Goal: Task Accomplishment & Management: Manage account settings

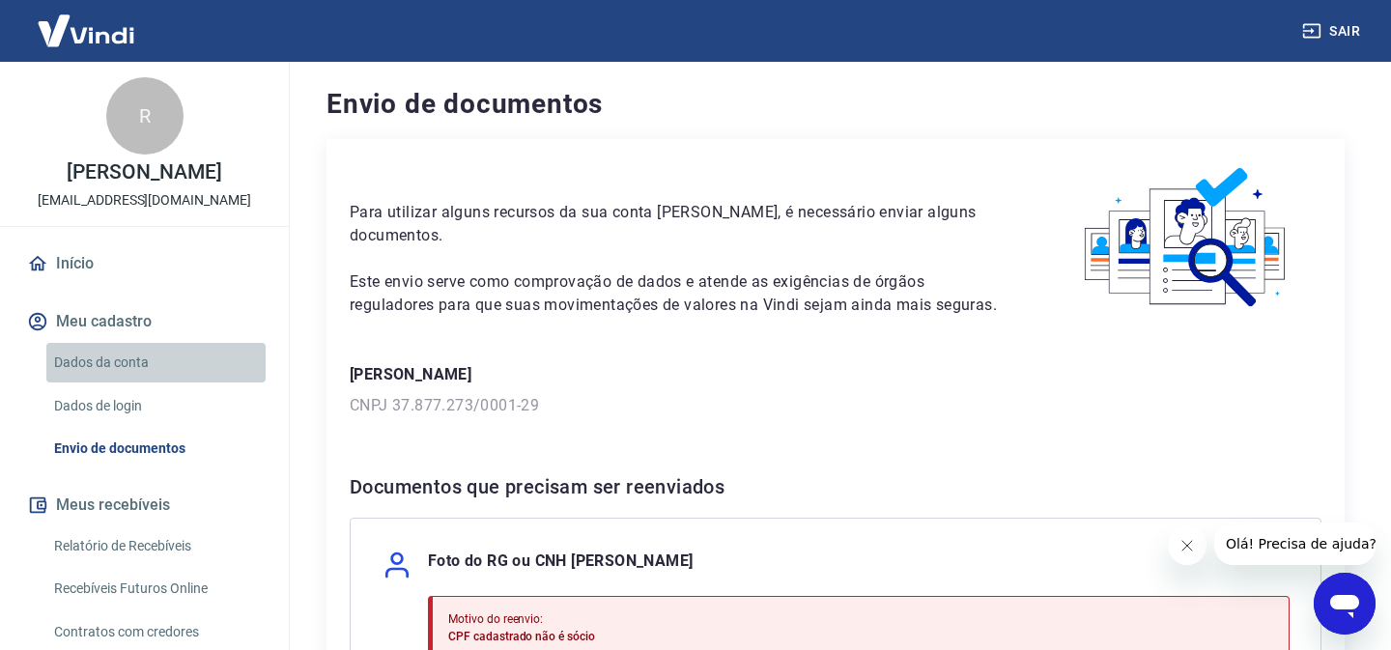
click at [102, 363] on link "Dados da conta" at bounding box center [155, 363] width 219 height 40
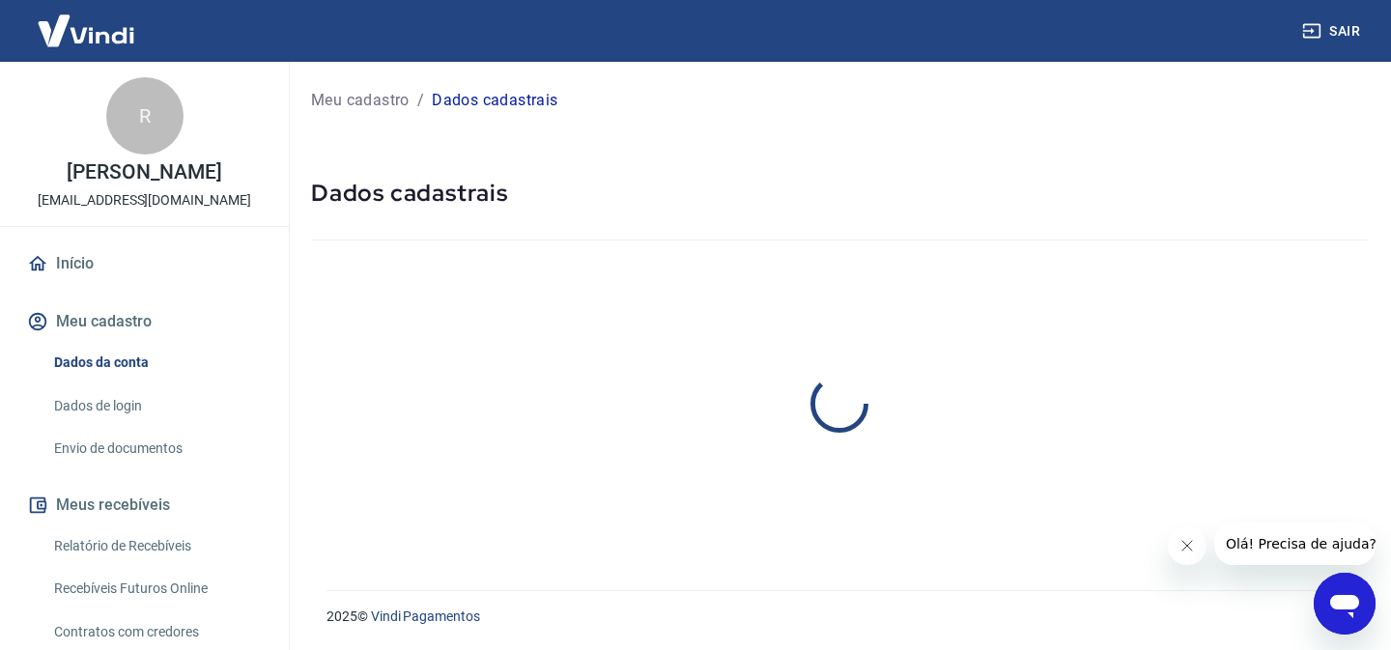
select select "SP"
select select "business"
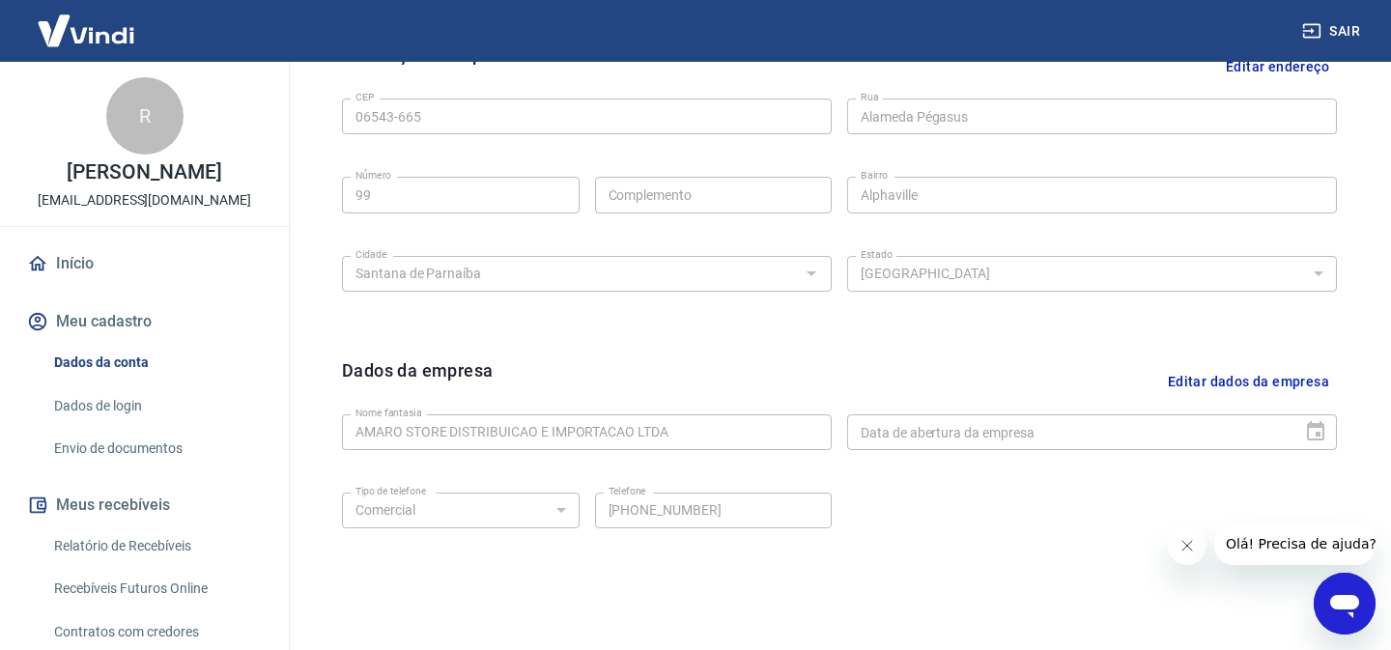
scroll to position [743, 0]
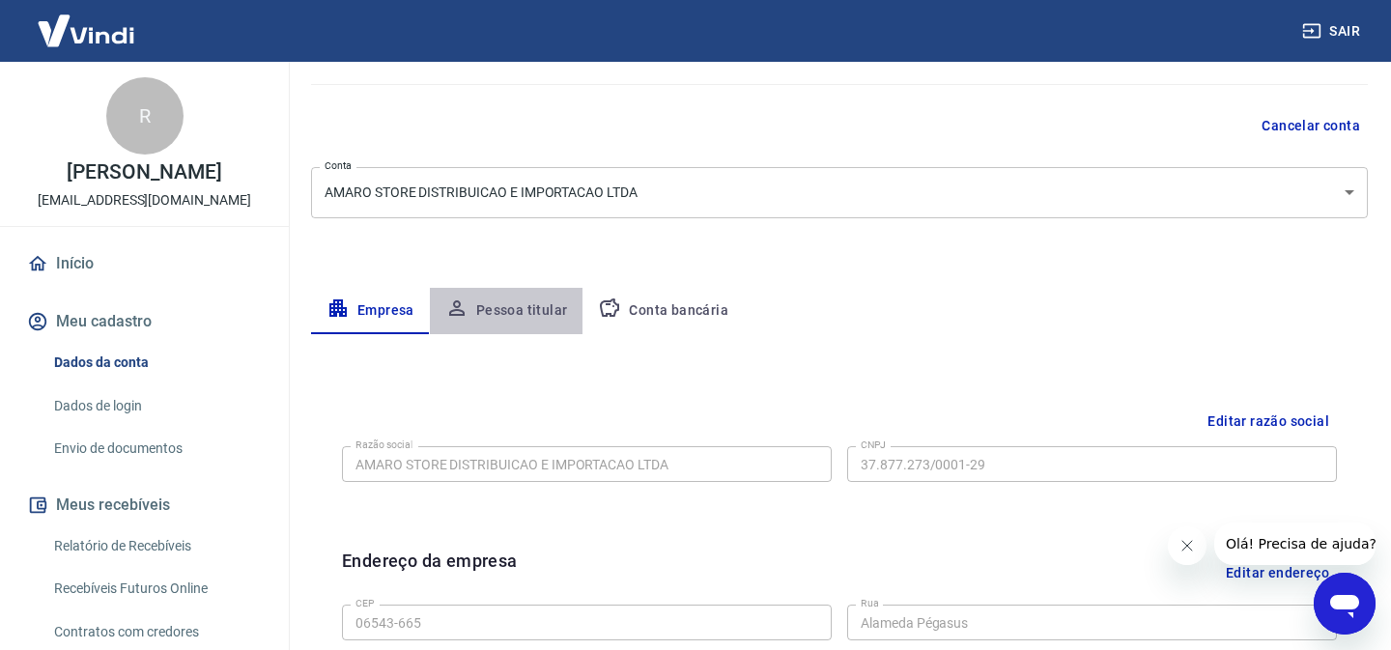
click at [532, 314] on button "Pessoa titular" at bounding box center [507, 311] width 154 height 46
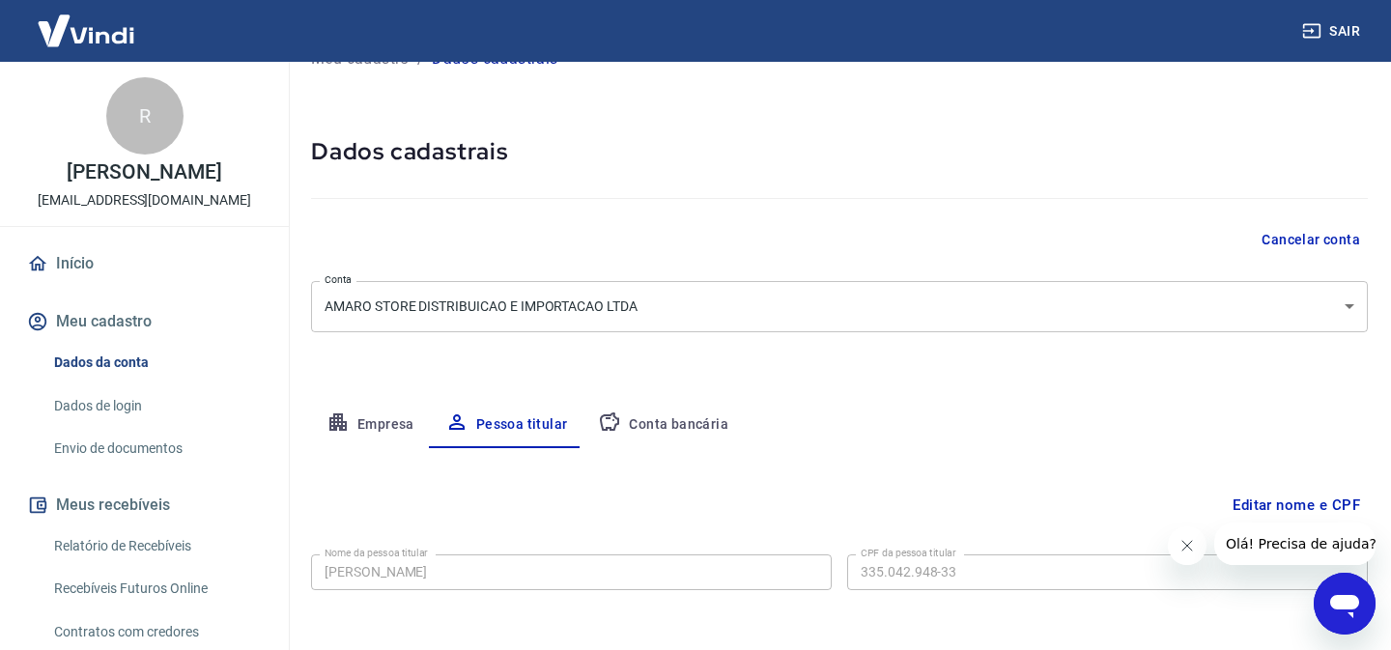
scroll to position [123, 0]
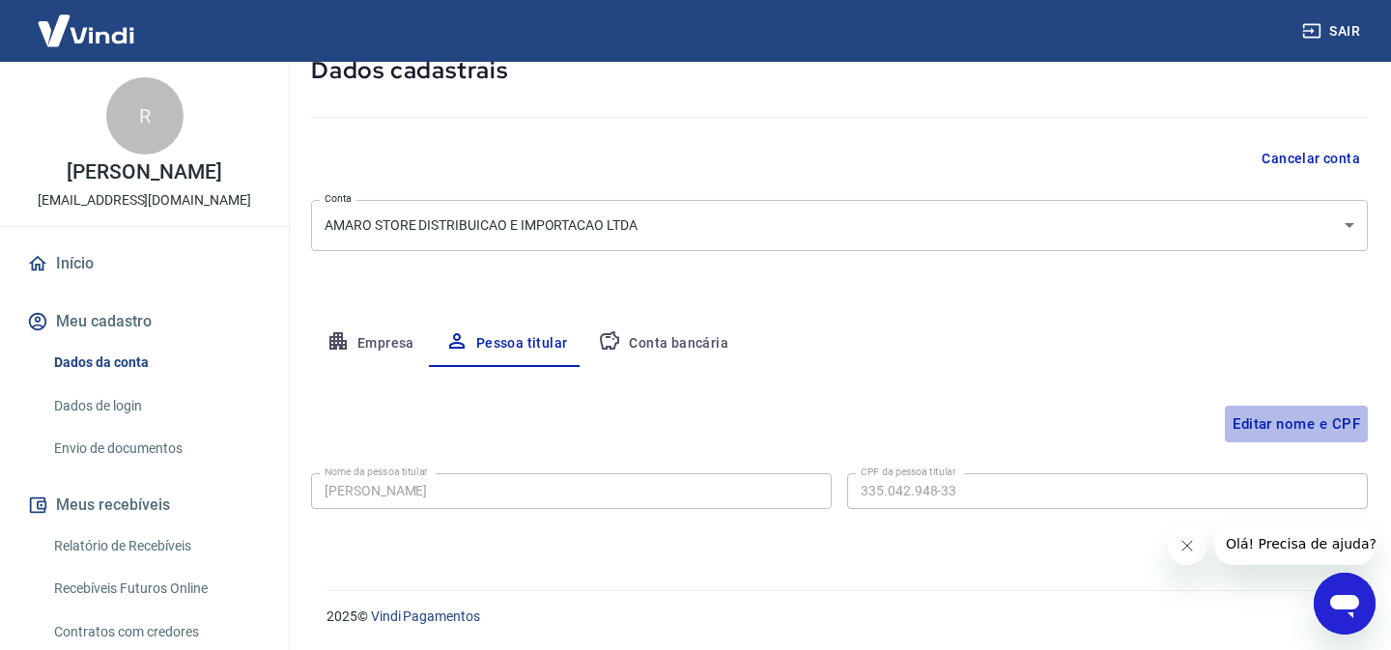
click at [1308, 426] on button "Editar nome e CPF" at bounding box center [1296, 424] width 143 height 37
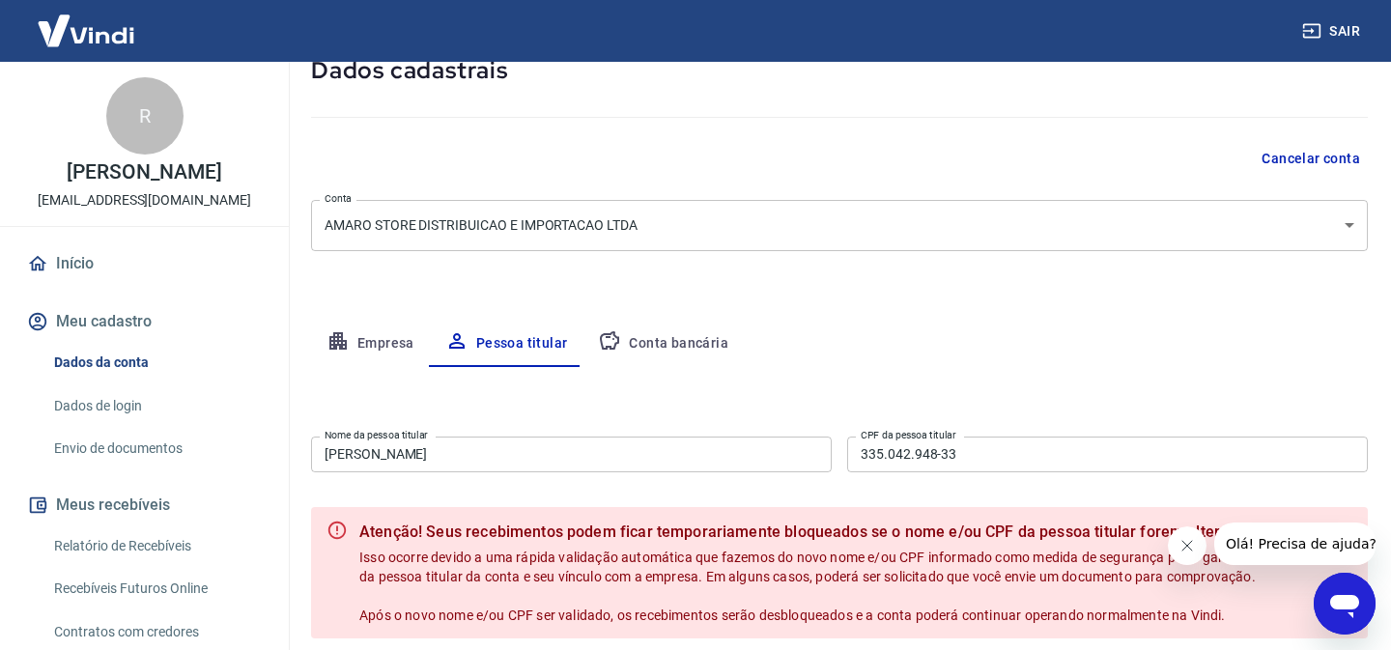
click at [970, 454] on input "335.042.948-33" at bounding box center [1107, 455] width 521 height 36
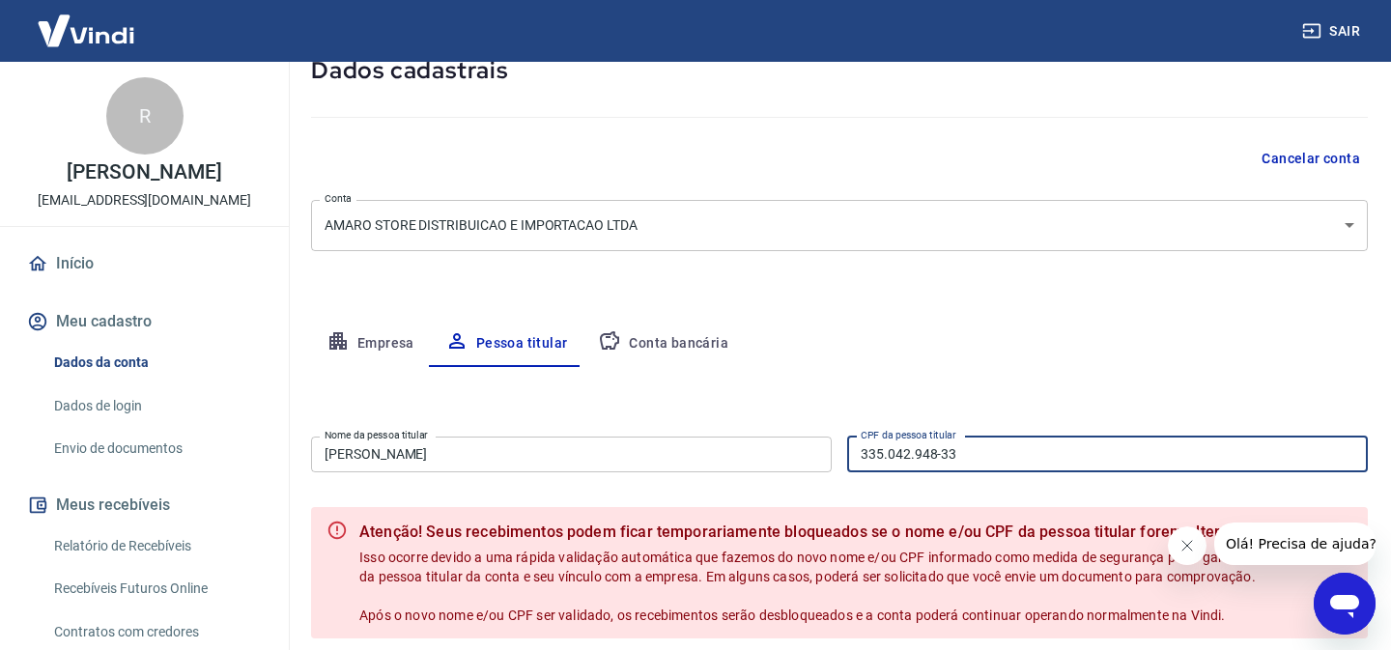
click at [970, 454] on input "335.042.948-33" at bounding box center [1107, 455] width 521 height 36
paste input "55.530.628-61"
type input "355.530.628-61"
click at [526, 462] on input "[PERSON_NAME]" at bounding box center [571, 455] width 521 height 36
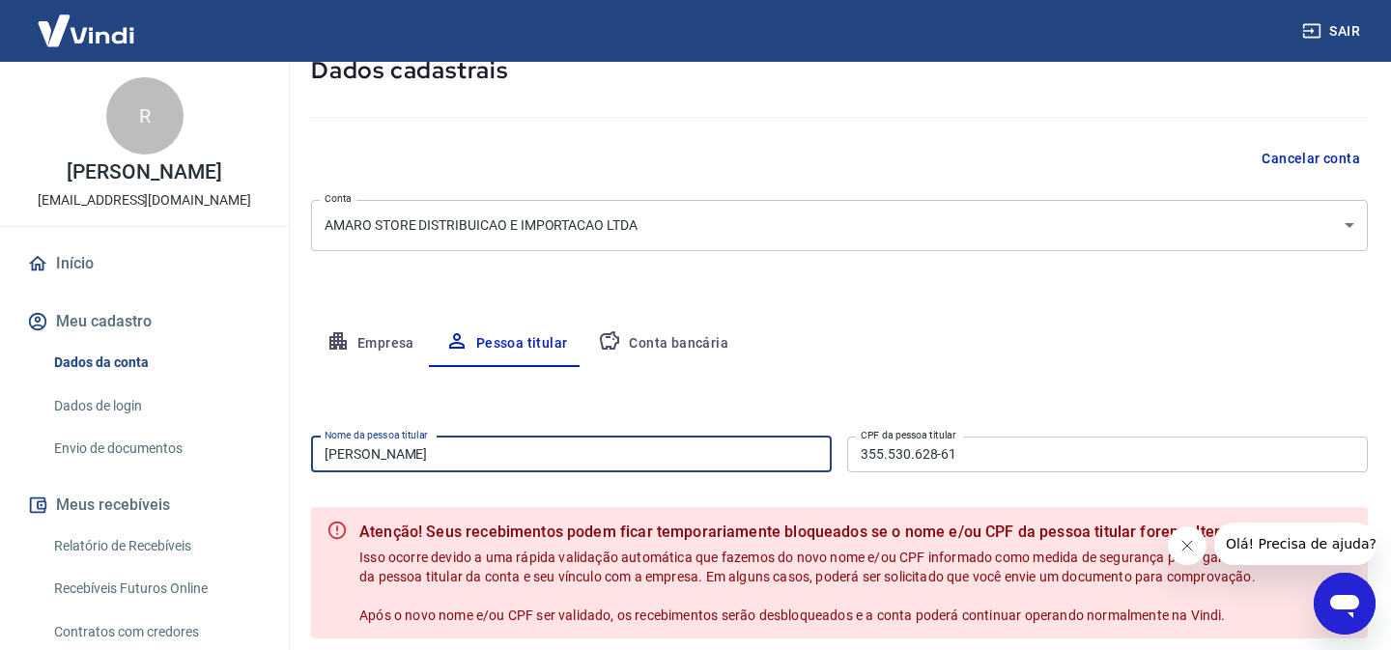
click at [526, 462] on input "[PERSON_NAME]" at bounding box center [571, 455] width 521 height 36
drag, startPoint x: 374, startPoint y: 455, endPoint x: 333, endPoint y: 455, distance: 40.6
click at [333, 455] on input "[PERSON_NAME]" at bounding box center [571, 455] width 521 height 36
click at [443, 456] on input "Renata Amaro" at bounding box center [571, 455] width 521 height 36
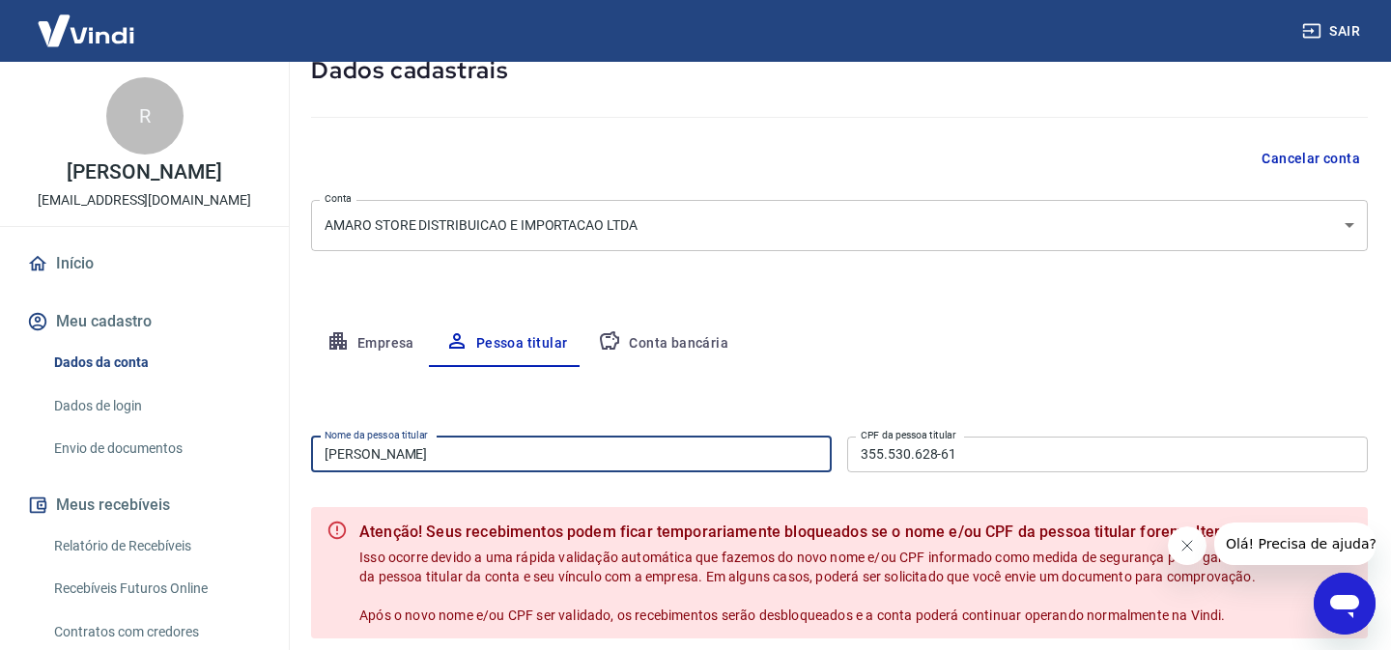
type input "[PERSON_NAME]"
click at [828, 385] on div "Editar nome e CPF Nome da pessoa titular Renata Amaro de Medeiros Nome da pesso…" at bounding box center [839, 544] width 1057 height 355
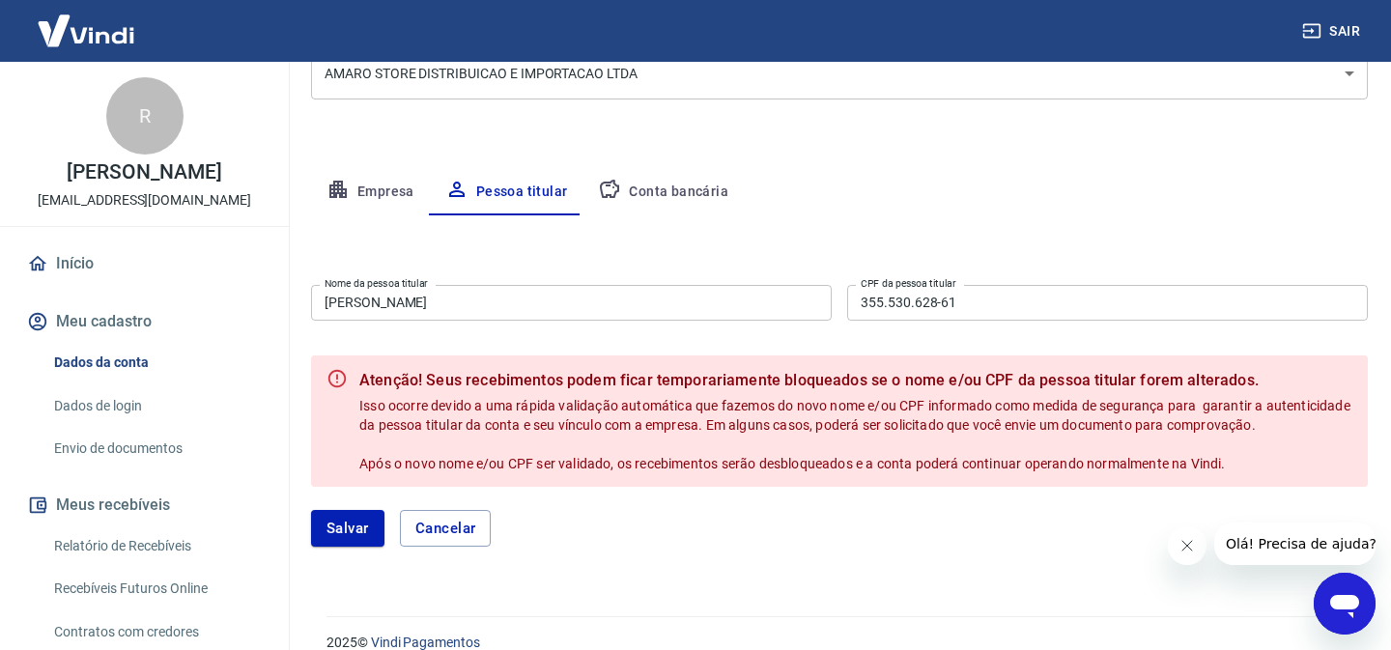
scroll to position [282, 0]
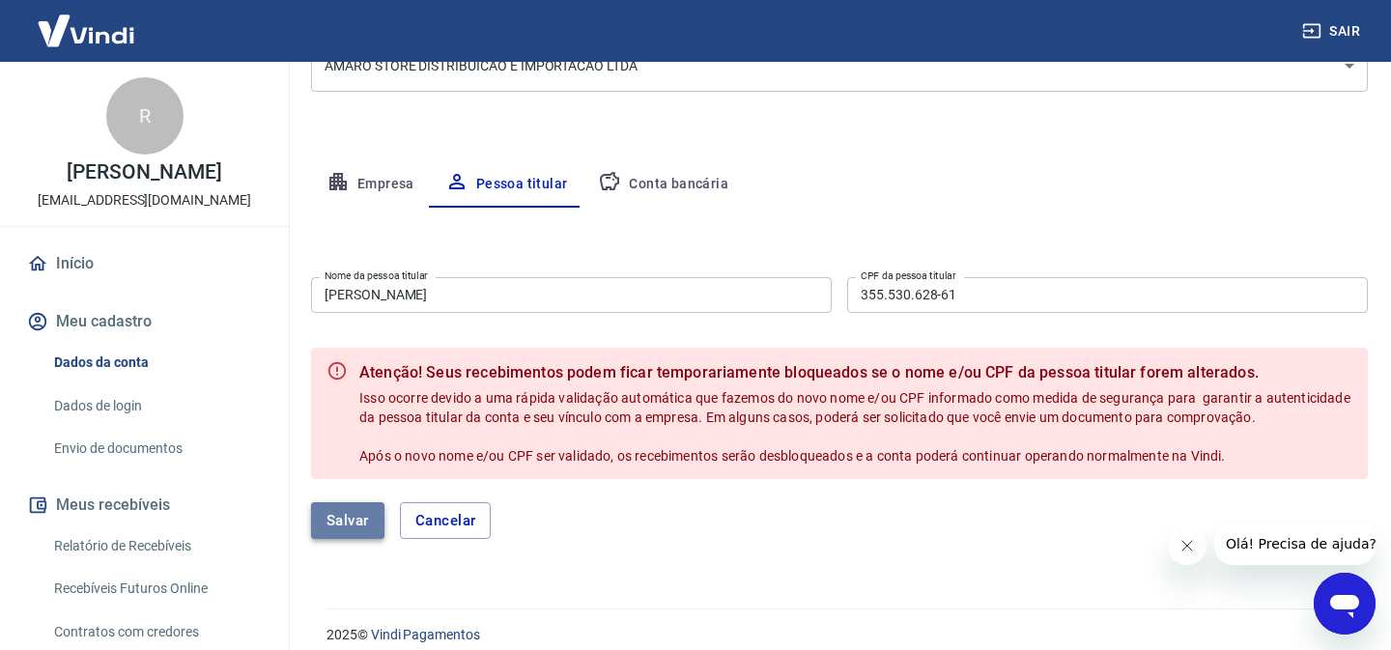
click at [341, 520] on button "Salvar" at bounding box center [347, 520] width 73 height 37
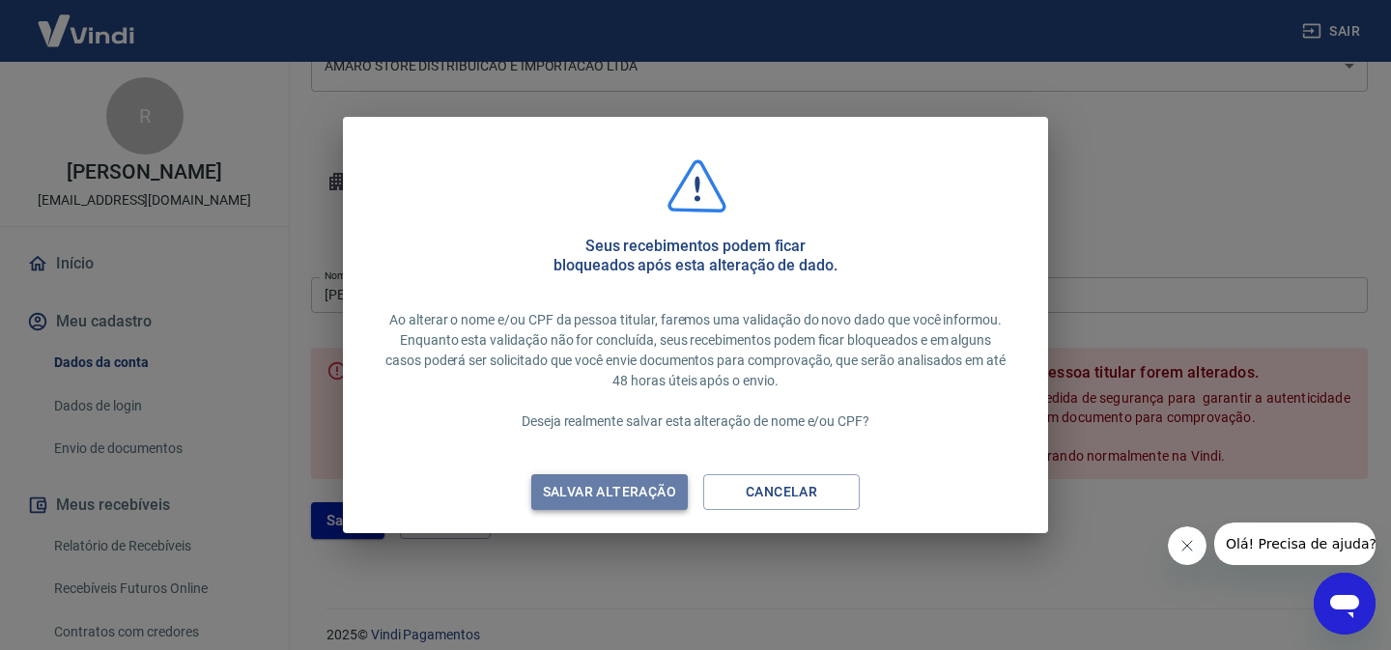
click at [609, 489] on div "Salvar alteração" at bounding box center [610, 492] width 180 height 24
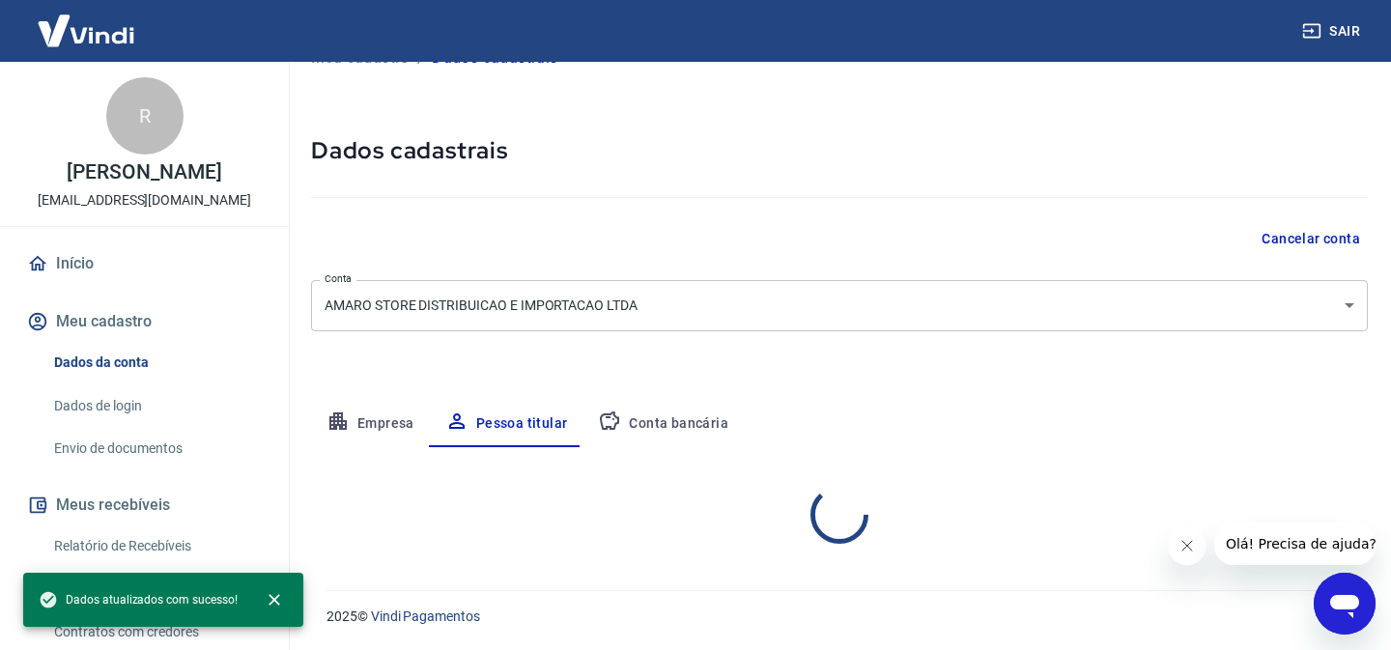
scroll to position [123, 0]
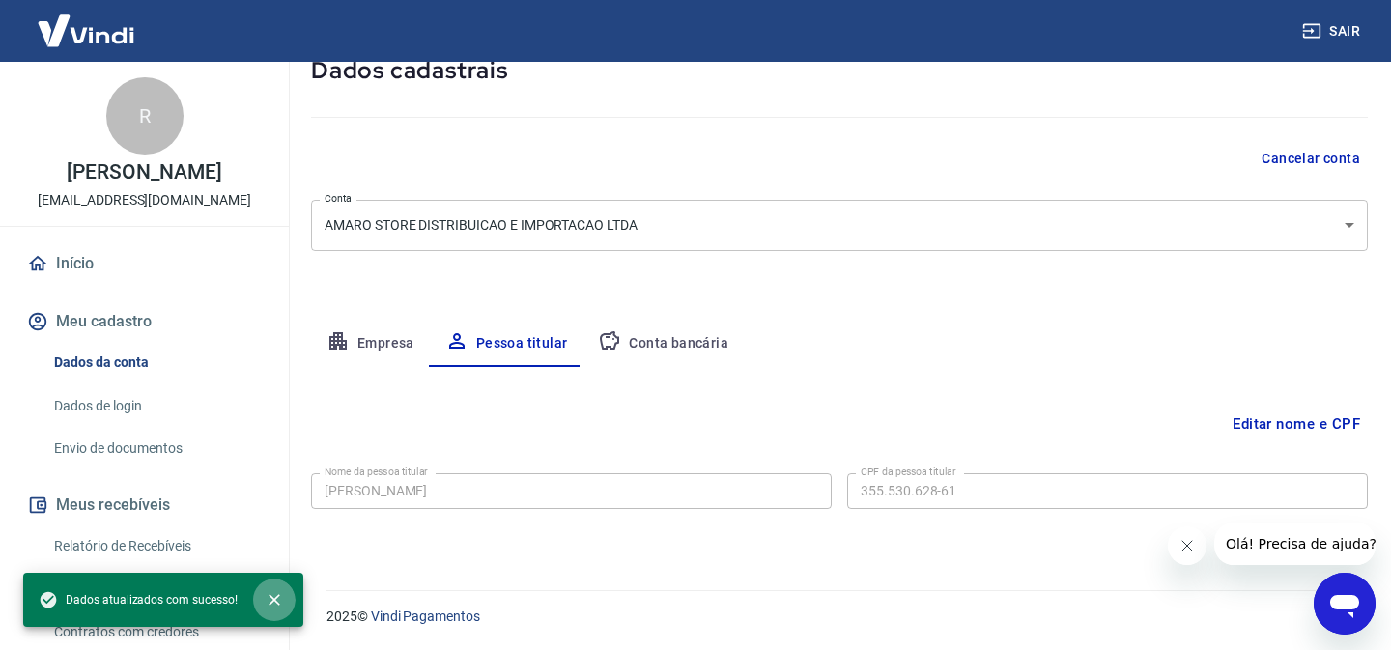
click at [277, 602] on icon "close" at bounding box center [274, 599] width 19 height 19
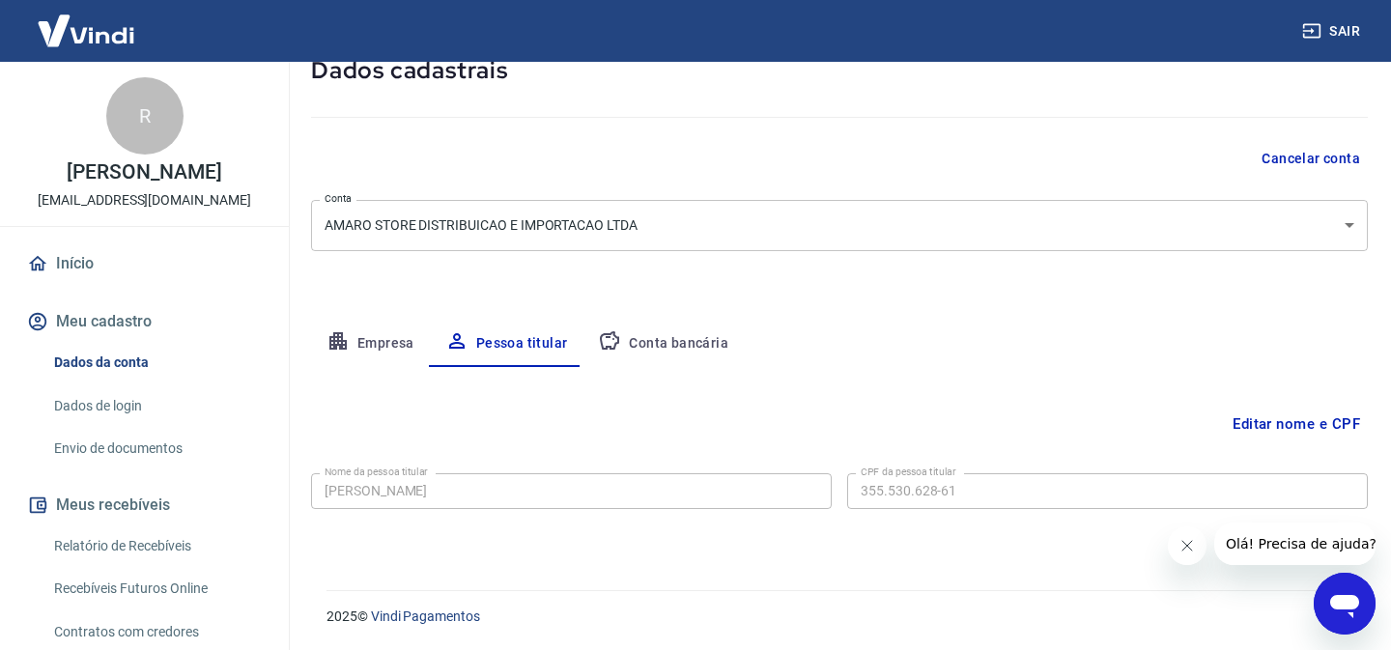
click at [88, 270] on link "Início" at bounding box center [144, 264] width 243 height 43
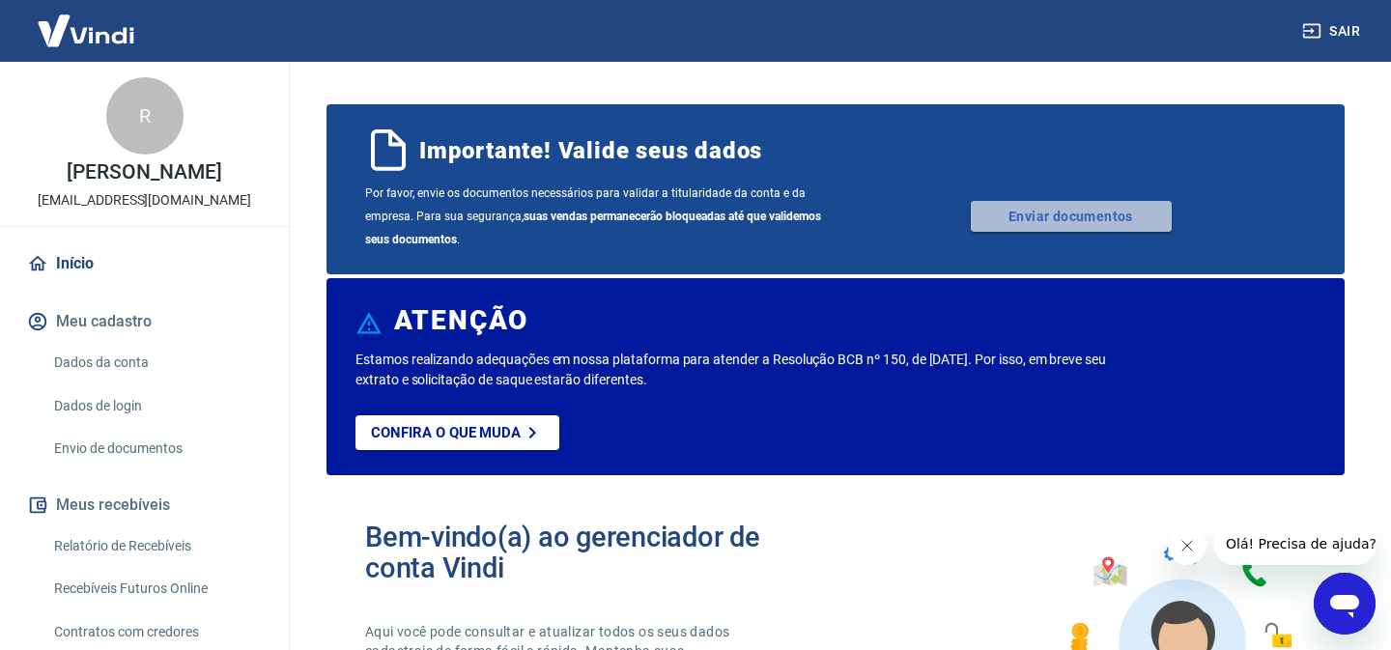
click at [1085, 212] on link "Enviar documentos" at bounding box center [1071, 216] width 201 height 31
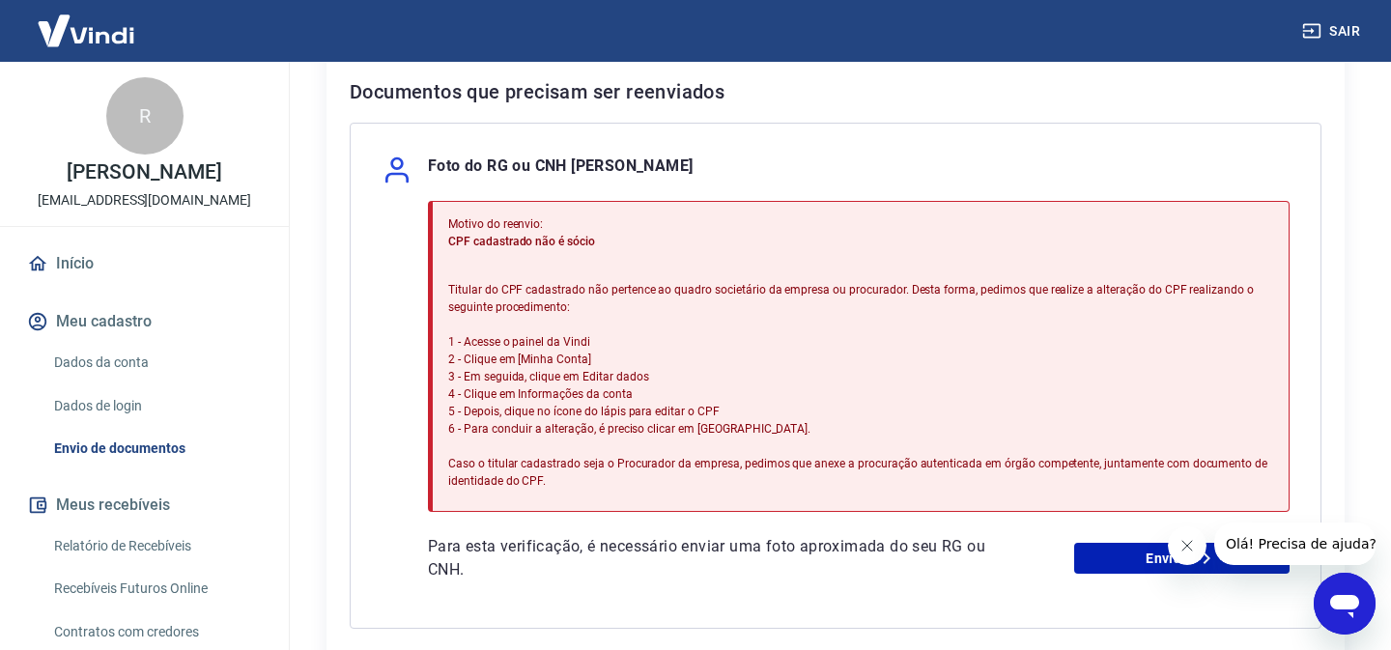
scroll to position [397, 0]
click at [1186, 556] on button "Fechar mensagem da empresa" at bounding box center [1187, 546] width 39 height 39
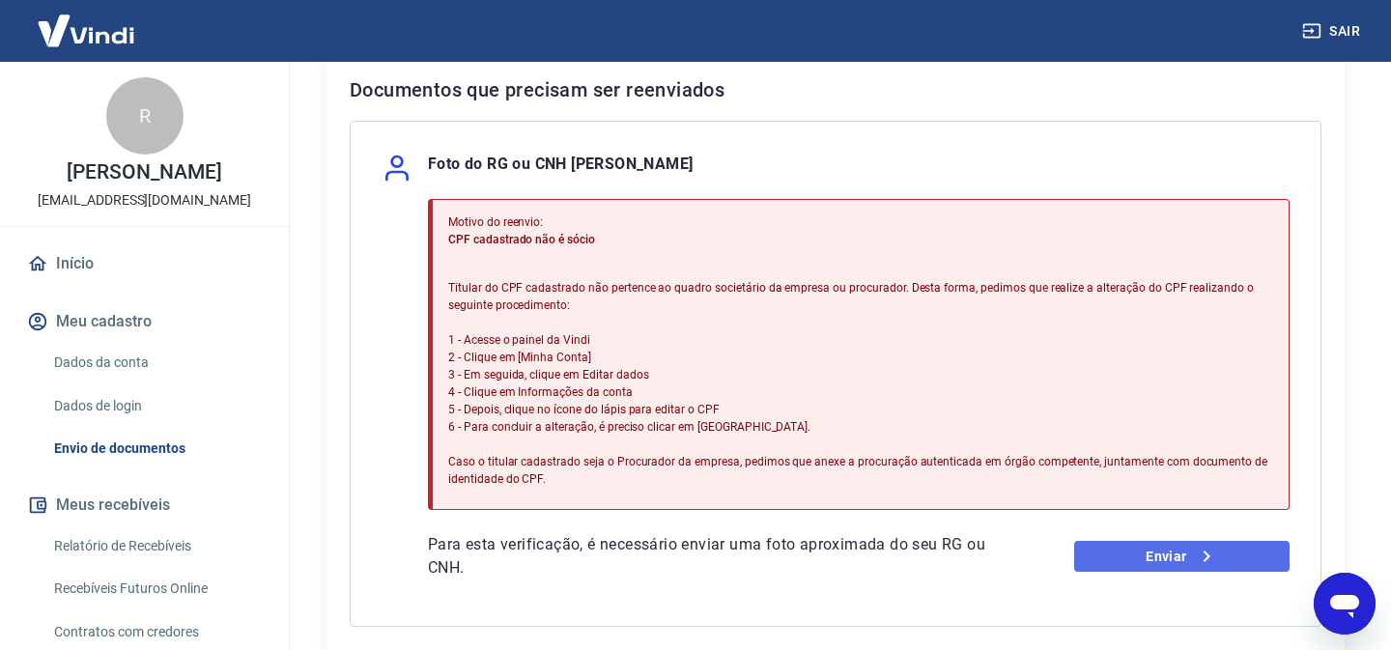
click at [1176, 561] on link "Enviar" at bounding box center [1181, 556] width 215 height 31
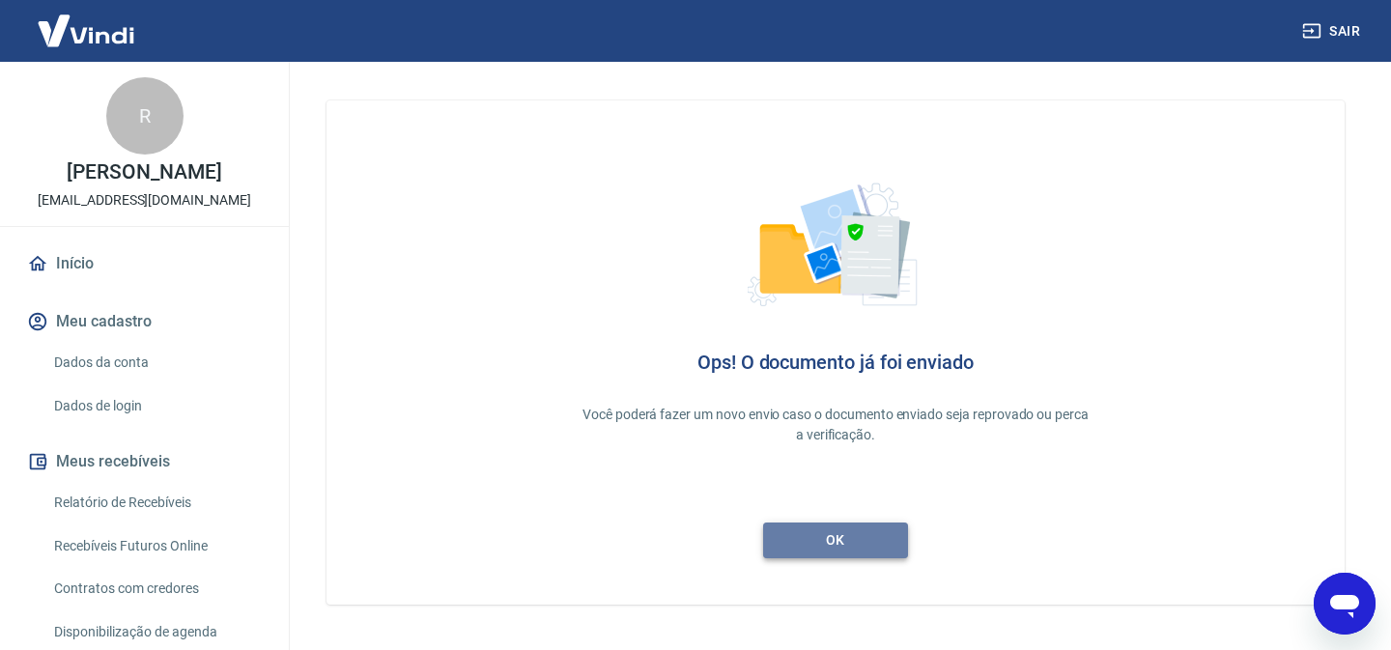
click at [840, 531] on link "ok" at bounding box center [835, 541] width 145 height 36
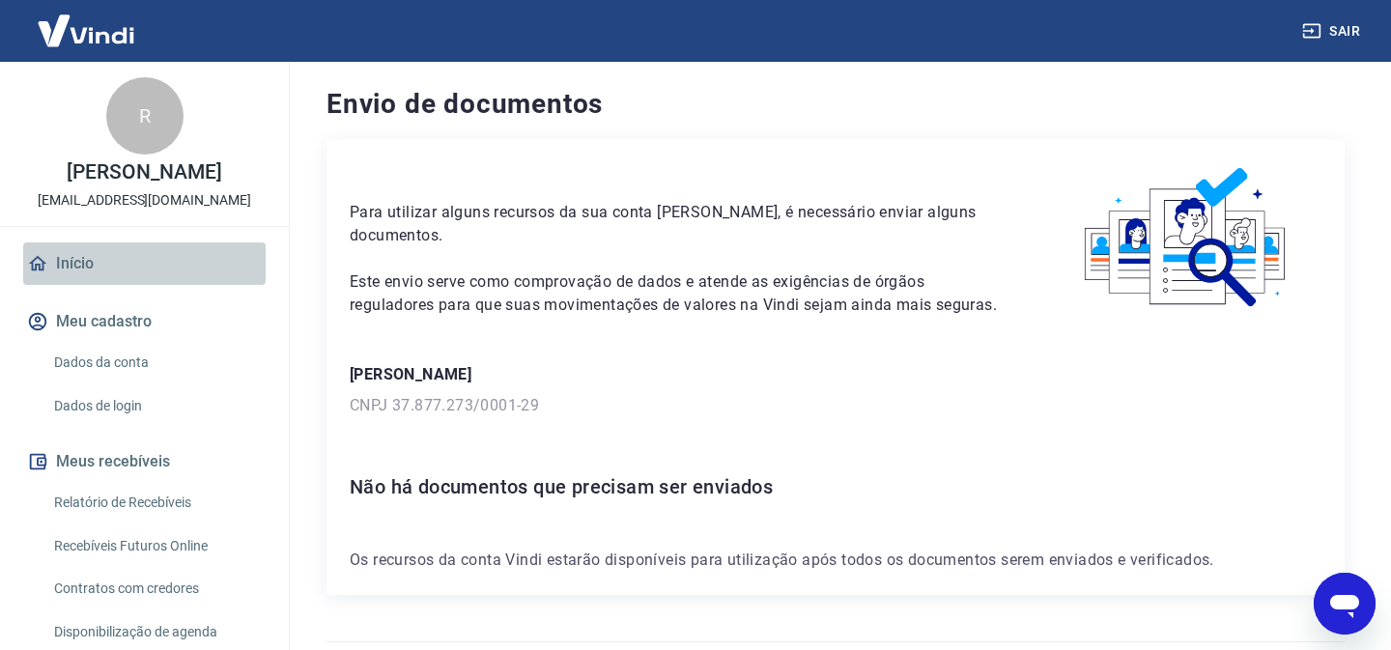
click at [78, 266] on link "Início" at bounding box center [144, 264] width 243 height 43
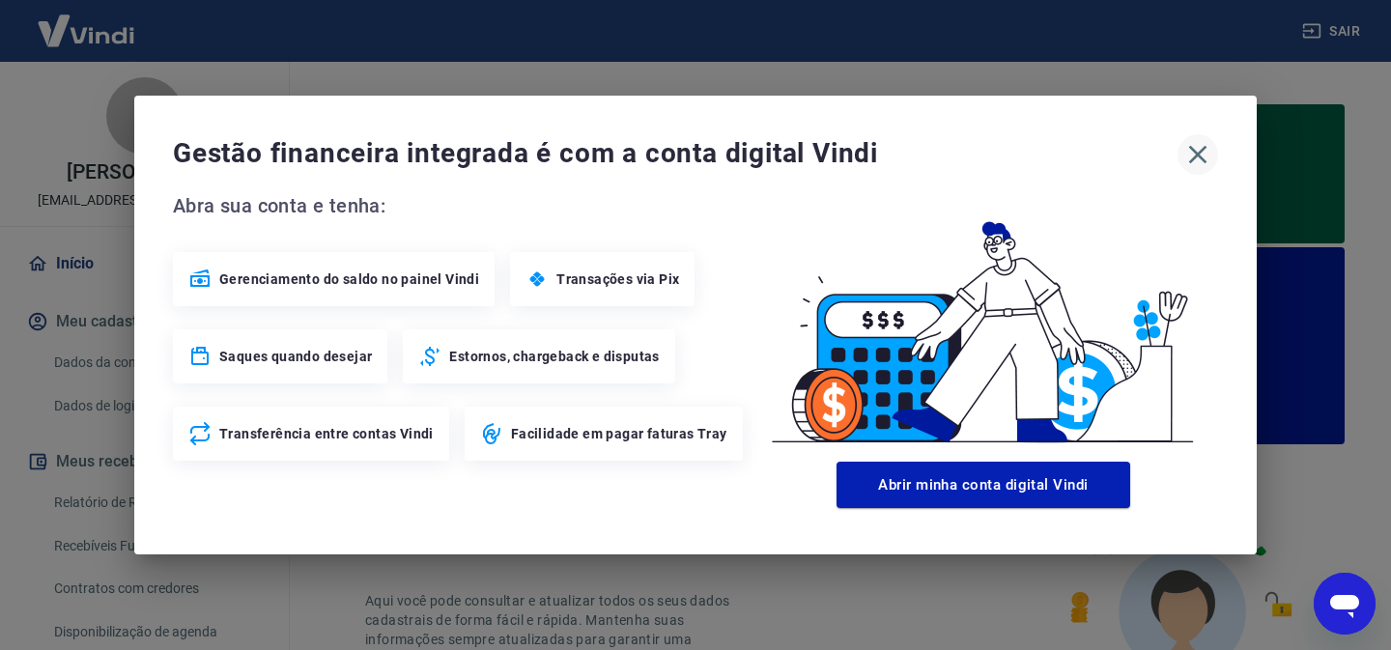
click at [1201, 161] on icon "button" at bounding box center [1198, 154] width 31 height 31
